Goal: Task Accomplishment & Management: Complete application form

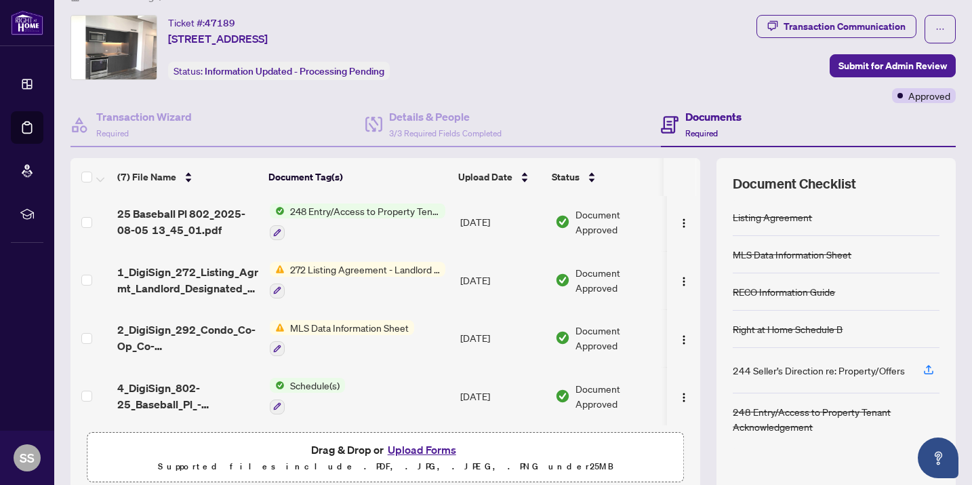
scroll to position [82, 0]
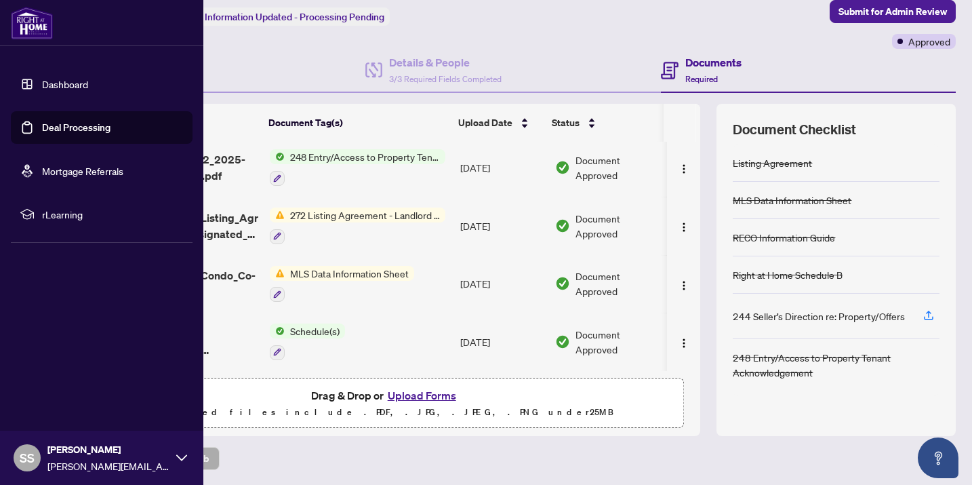
click at [80, 130] on link "Deal Processing" at bounding box center [76, 127] width 68 height 12
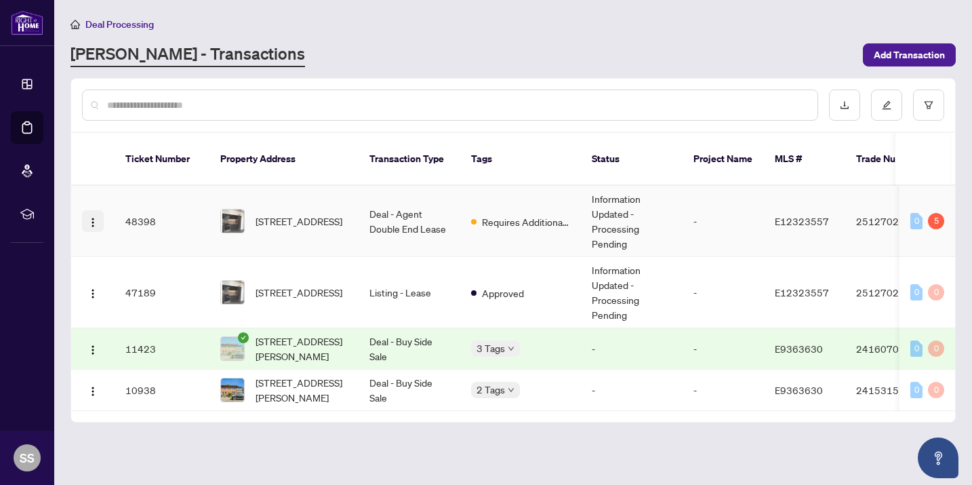
click at [98, 217] on img "button" at bounding box center [92, 222] width 11 height 11
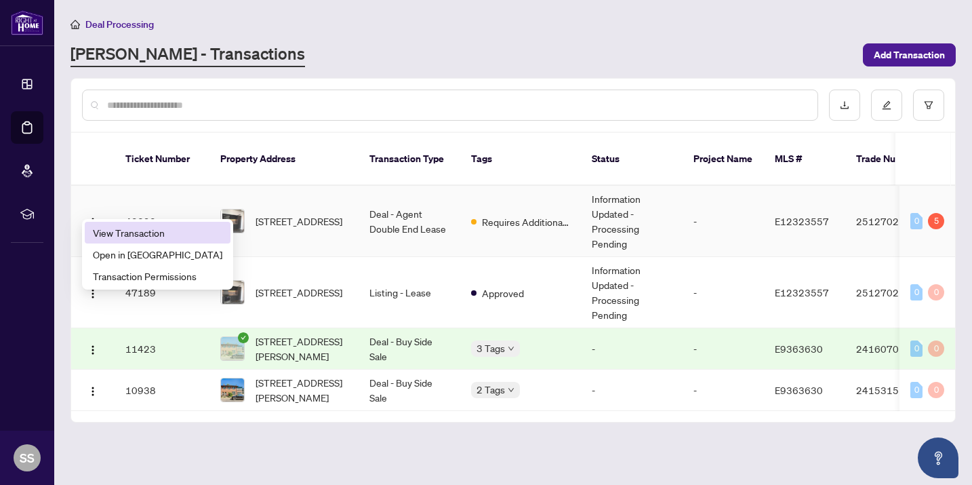
click at [149, 229] on span "View Transaction" at bounding box center [157, 232] width 129 height 15
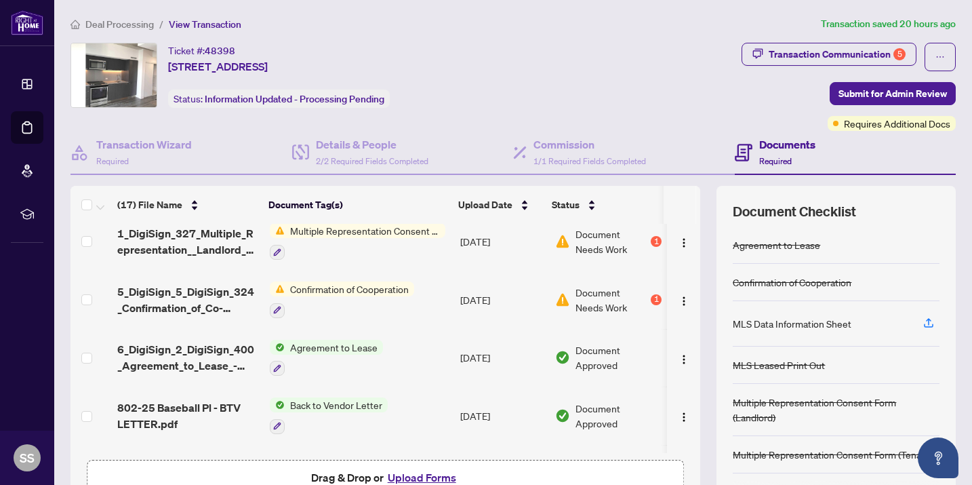
scroll to position [237, 0]
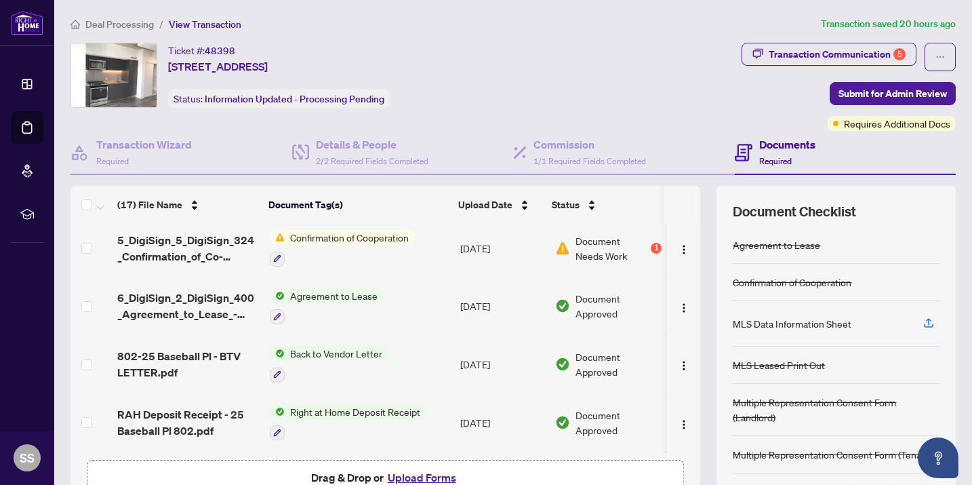
click at [427, 475] on button "Upload Forms" at bounding box center [422, 477] width 77 height 18
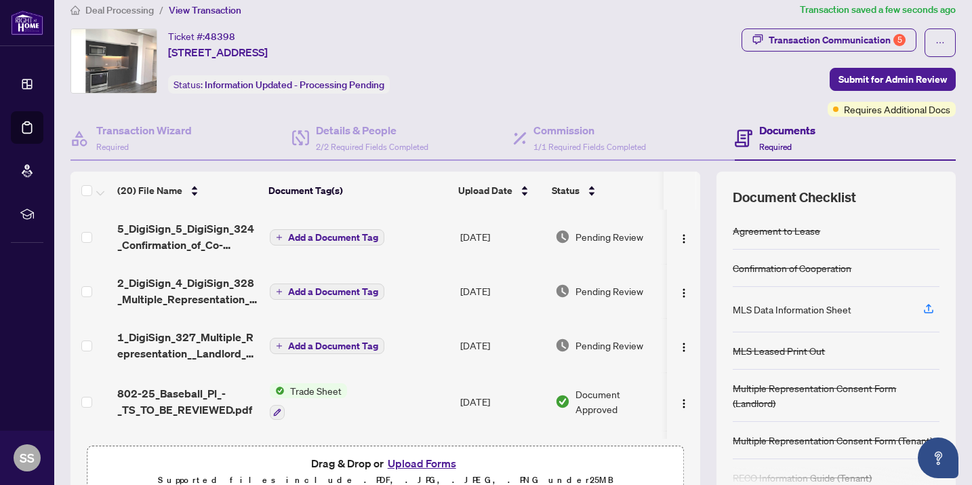
scroll to position [0, 0]
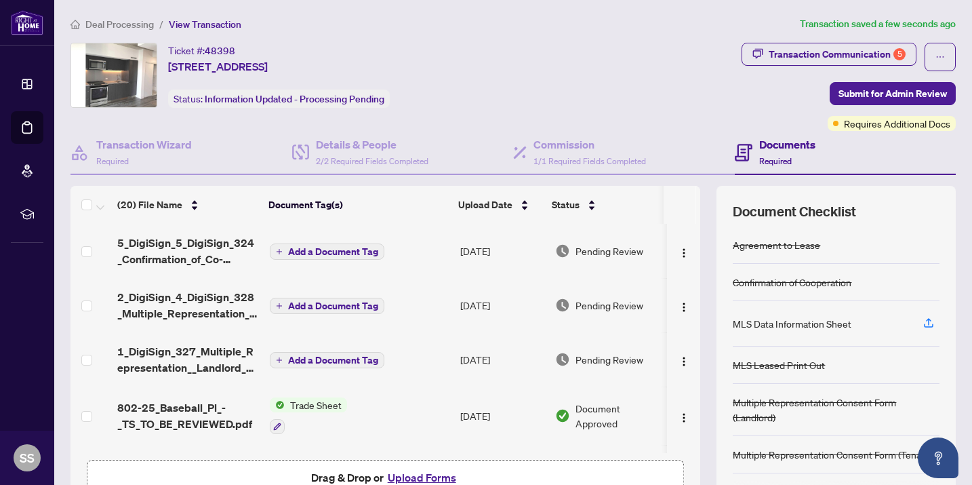
click at [310, 250] on span "Add a Document Tag" at bounding box center [333, 251] width 90 height 9
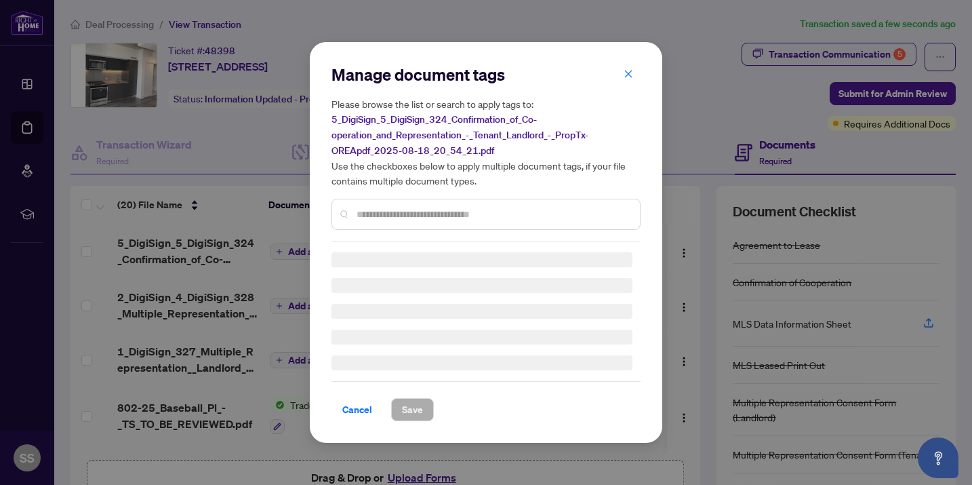
click at [379, 220] on div "Manage document tags Please browse the list or search to apply tags to: 5_DigiS…" at bounding box center [485, 242] width 309 height 357
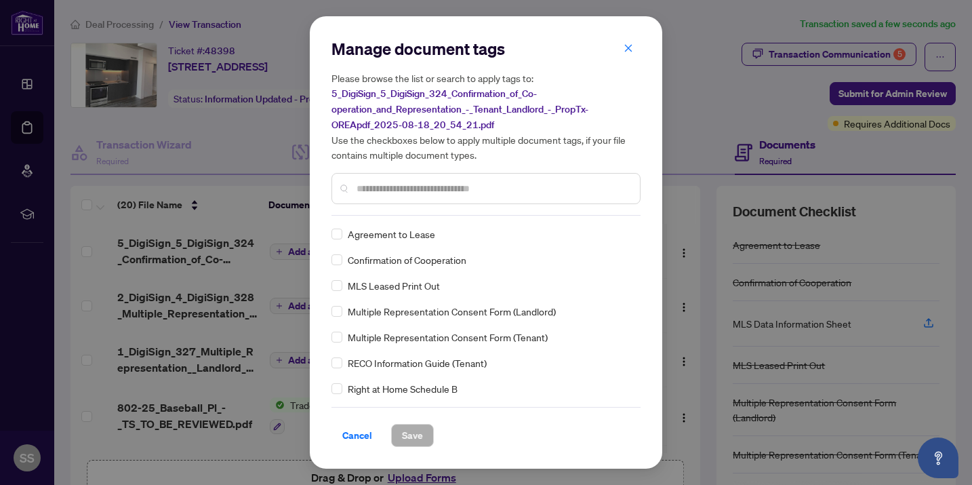
click at [344, 260] on div "Confirmation of Cooperation" at bounding box center [481, 259] width 301 height 15
click at [417, 441] on span "Save" at bounding box center [412, 435] width 21 height 22
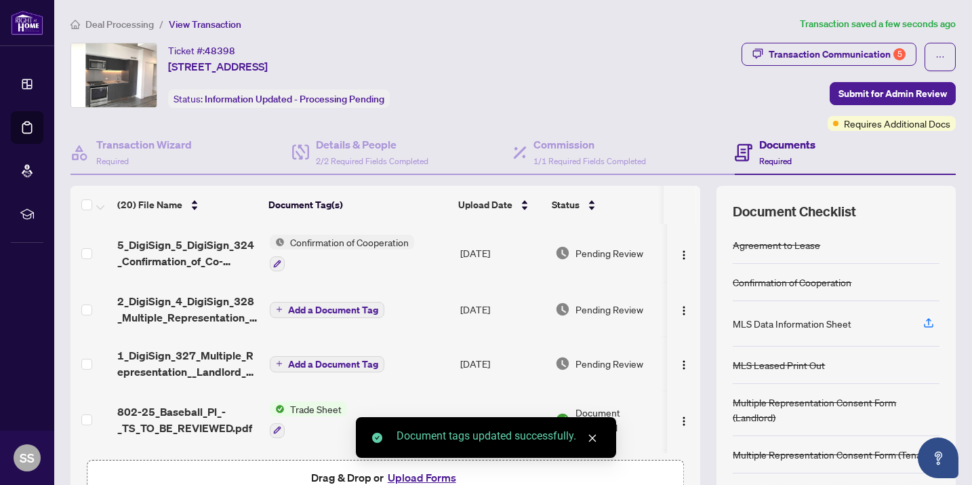
click at [278, 307] on icon "plus" at bounding box center [279, 309] width 7 height 7
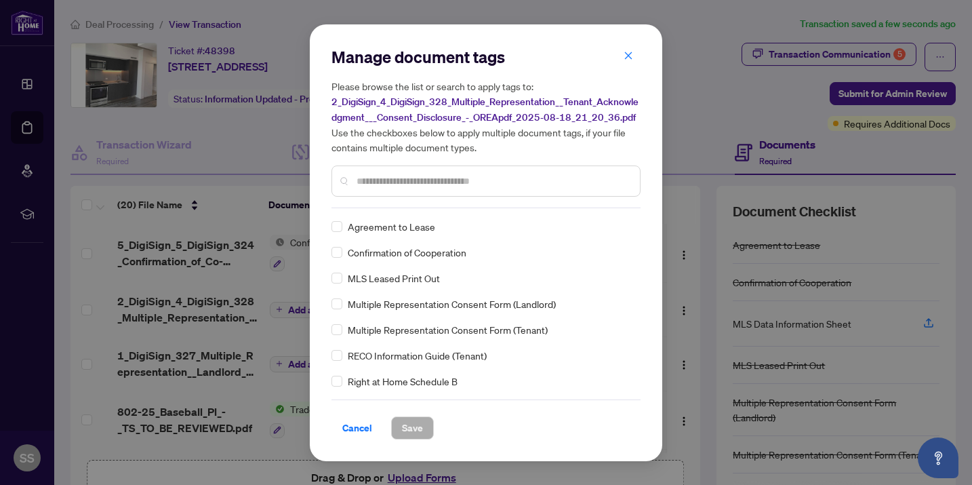
click at [363, 422] on span "Cancel" at bounding box center [357, 428] width 30 height 22
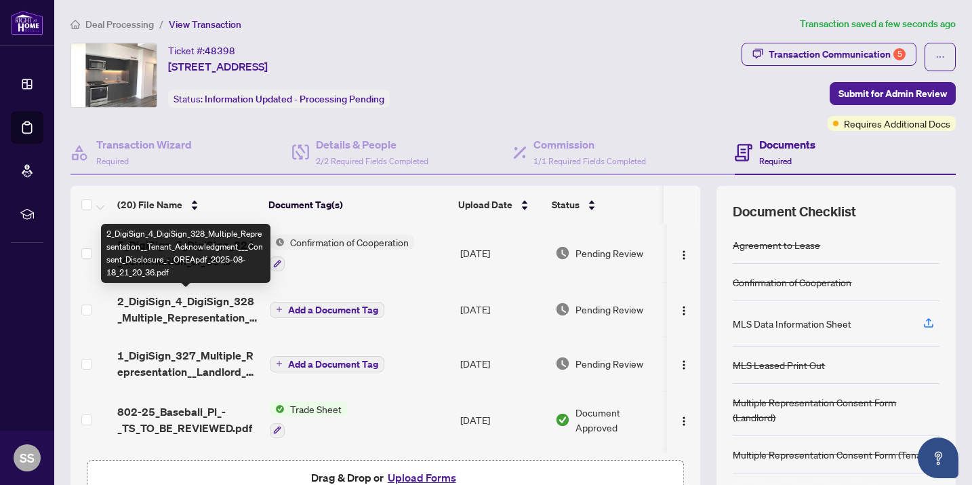
click at [204, 308] on span "2_DigiSign_4_DigiSign_328_Multiple_Representation__Tenant_Acknowledgment___Cons…" at bounding box center [188, 309] width 142 height 33
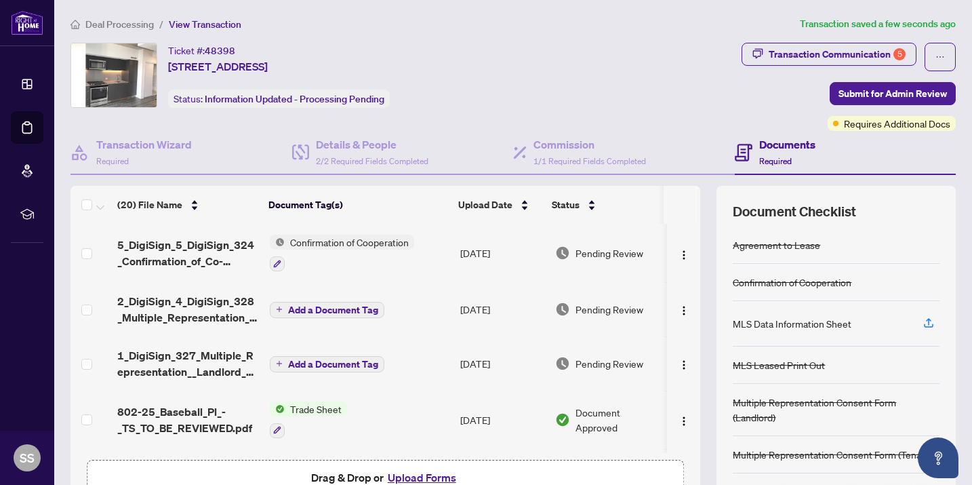
click at [333, 306] on span "Add a Document Tag" at bounding box center [333, 309] width 90 height 9
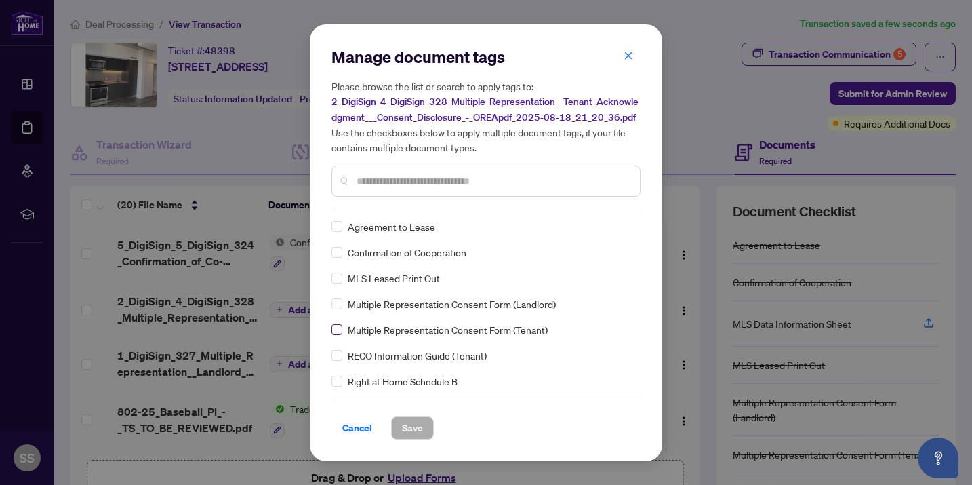
click at [335, 333] on label at bounding box center [336, 329] width 11 height 15
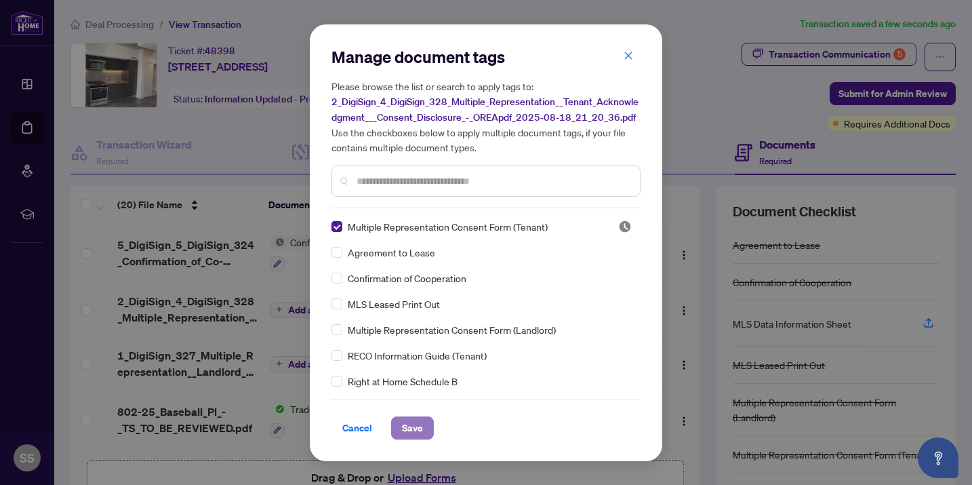
click at [419, 424] on span "Save" at bounding box center [412, 428] width 21 height 22
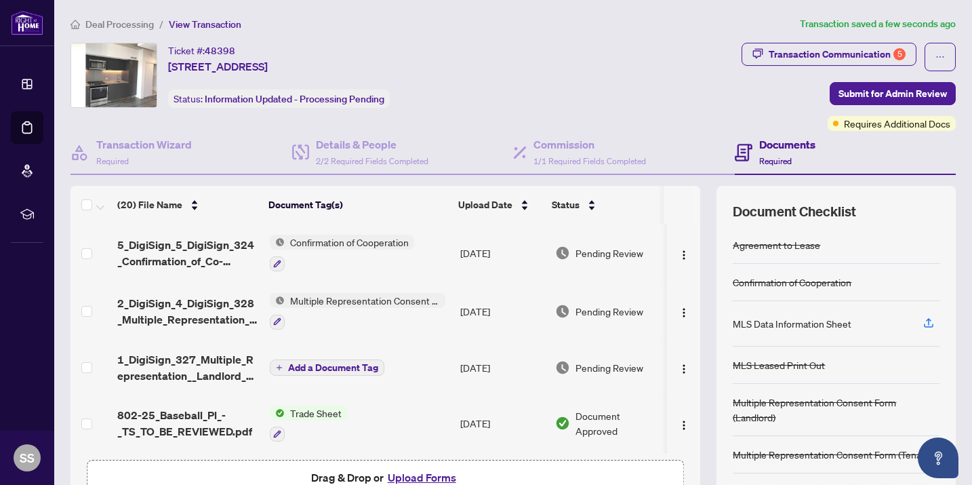
click at [307, 365] on span "Add a Document Tag" at bounding box center [333, 367] width 90 height 9
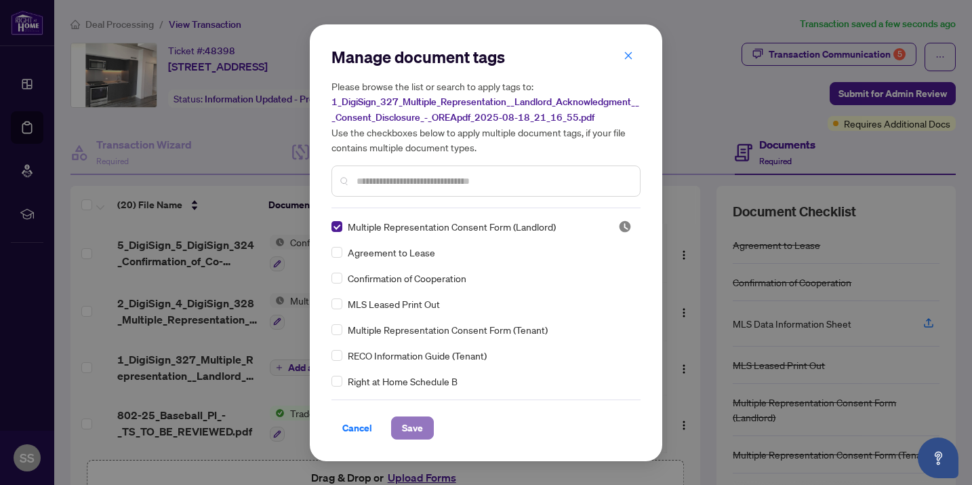
click at [419, 425] on span "Save" at bounding box center [412, 428] width 21 height 22
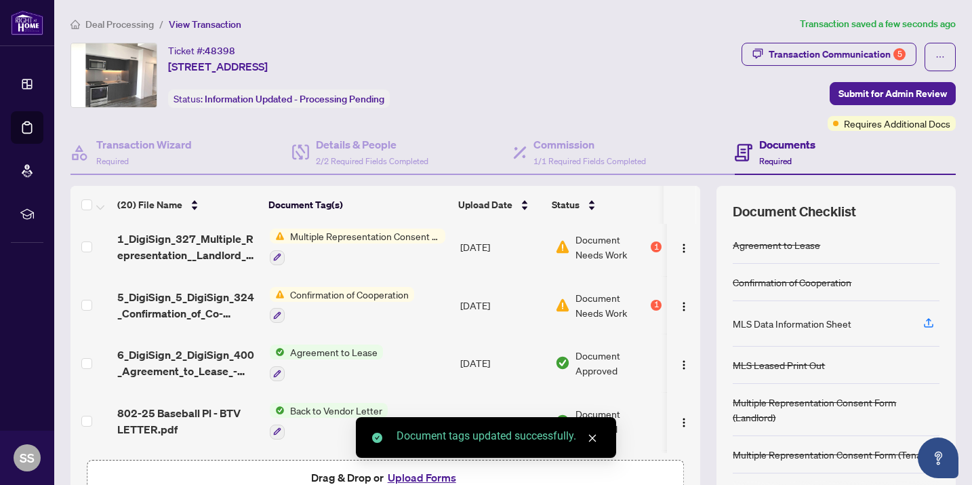
scroll to position [357, 0]
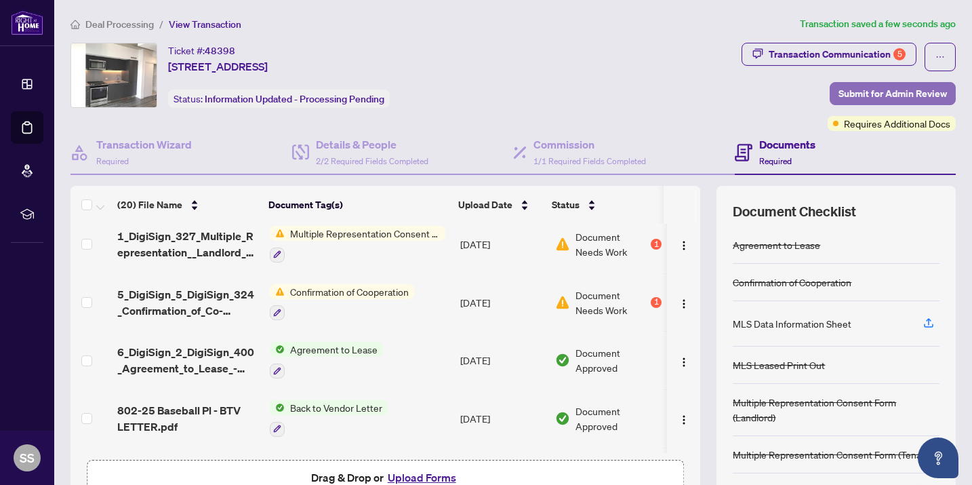
click at [861, 97] on span "Submit for Admin Review" at bounding box center [892, 94] width 108 height 22
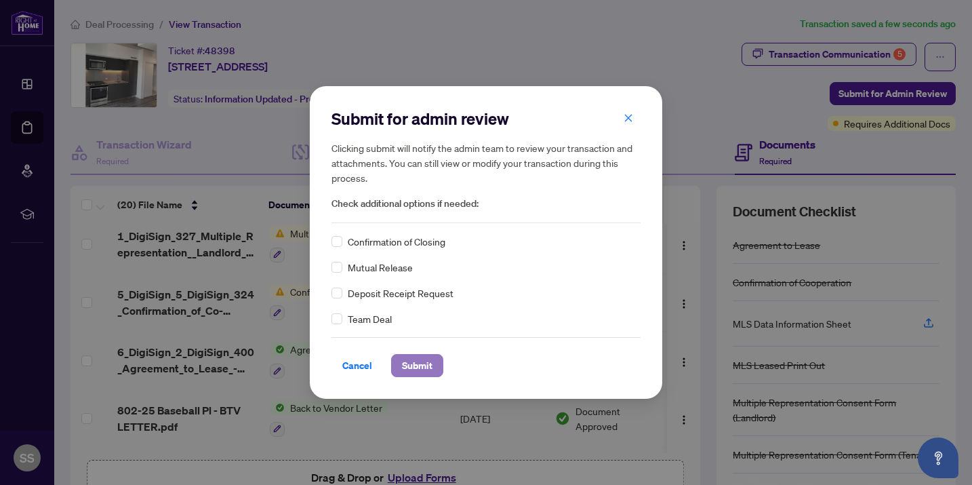
click at [419, 369] on span "Submit" at bounding box center [417, 365] width 30 height 22
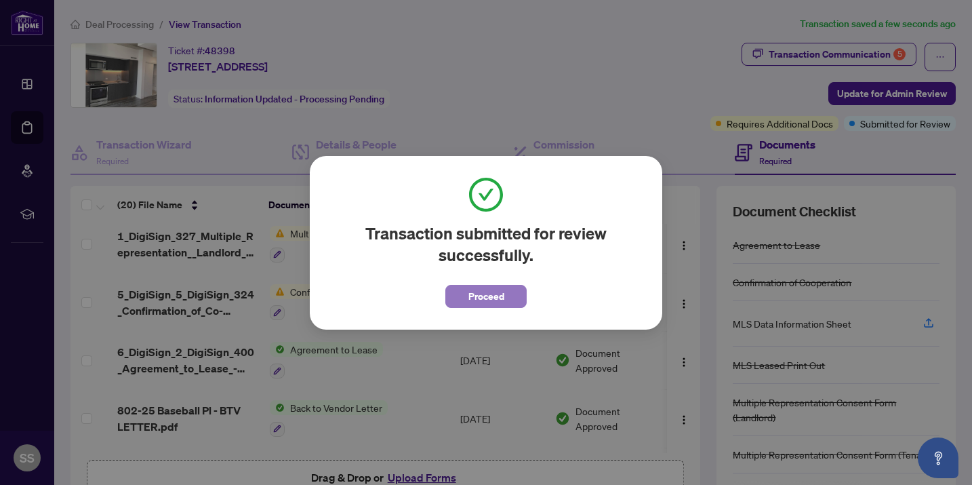
click at [482, 296] on span "Proceed" at bounding box center [486, 296] width 36 height 22
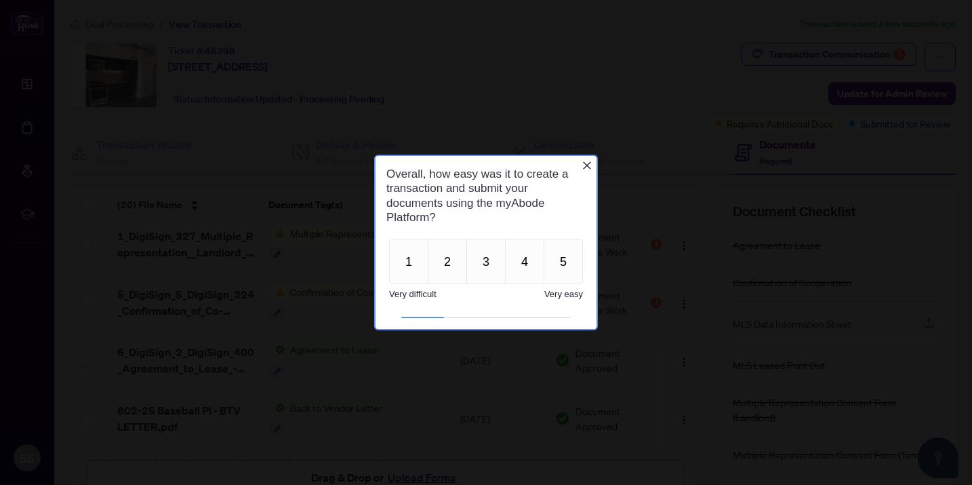
scroll to position [0, 0]
click at [591, 161] on icon "Close button" at bounding box center [586, 165] width 11 height 11
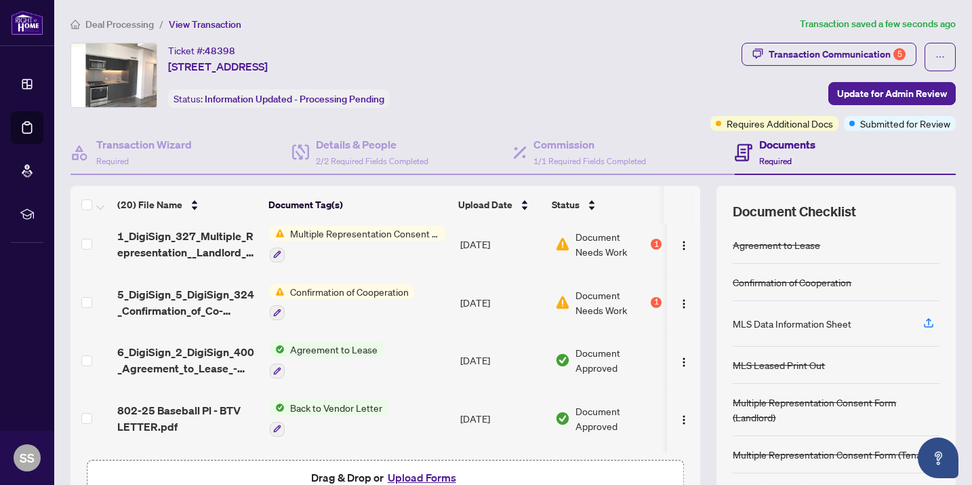
click at [810, 67] on span "Transaction Communication 5" at bounding box center [828, 57] width 175 height 28
click at [828, 55] on div "Transaction Communication 5" at bounding box center [836, 54] width 137 height 22
